Goal: Transaction & Acquisition: Purchase product/service

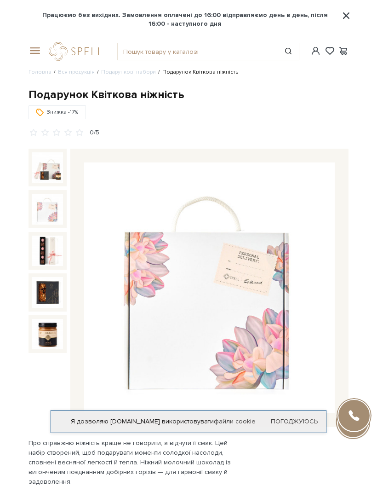
click at [37, 212] on img at bounding box center [47, 209] width 31 height 31
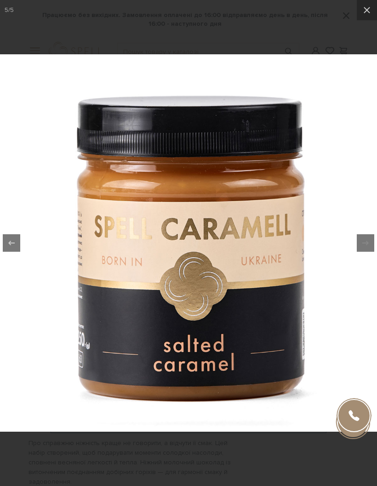
click at [365, 19] on button at bounding box center [367, 10] width 20 height 20
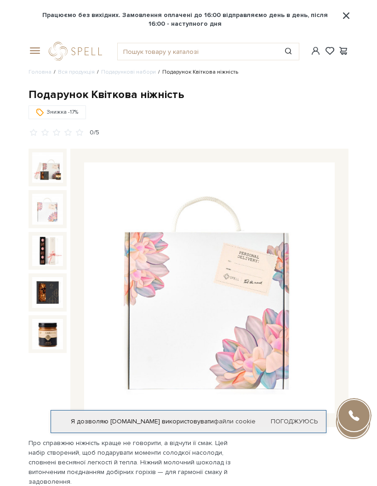
click at [90, 94] on div "Подарунок Квіткова ніжність" at bounding box center [189, 94] width 320 height 14
click at [133, 75] on link "Подарункові набори" at bounding box center [128, 72] width 55 height 7
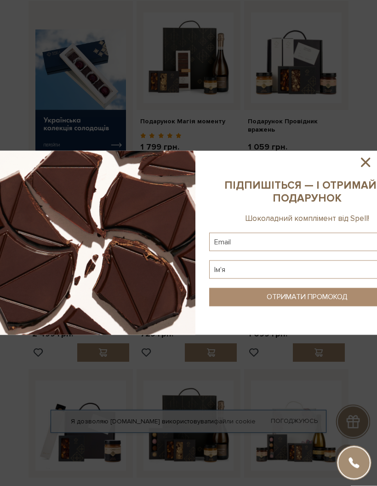
scroll to position [318, 0]
click at [372, 170] on icon at bounding box center [366, 163] width 16 height 16
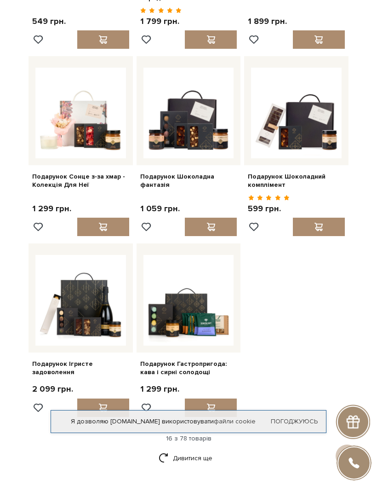
scroll to position [838, 0]
